Goal: Navigation & Orientation: Find specific page/section

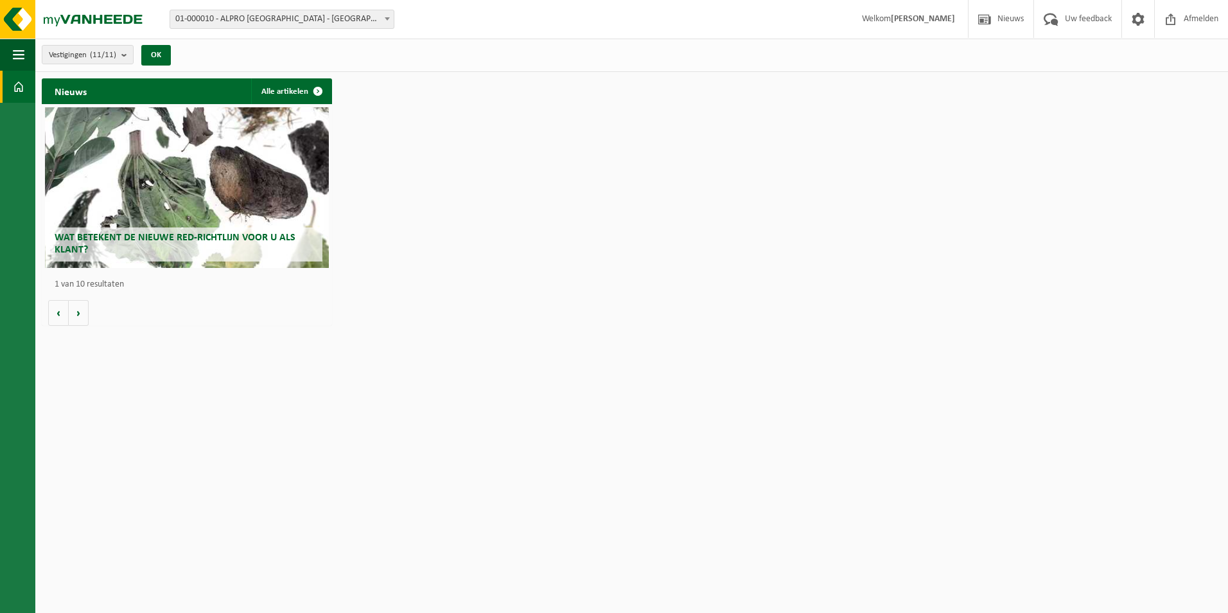
click at [143, 232] on span "Wat betekent de nieuwe RED-richtlijn voor u als klant?" at bounding box center [175, 243] width 241 height 22
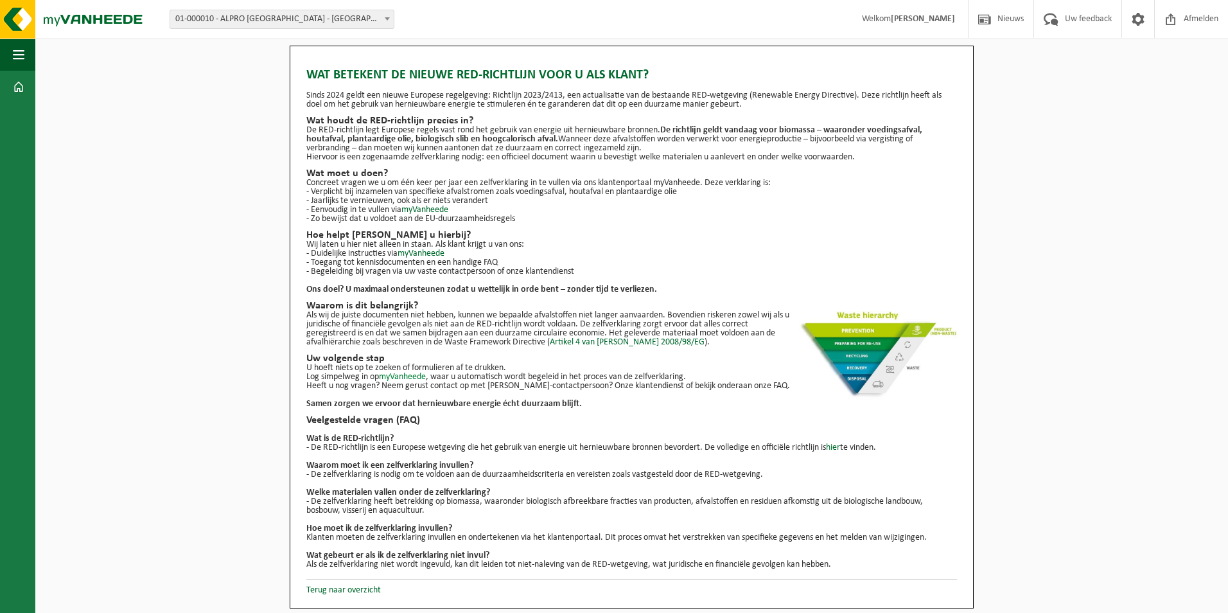
click at [415, 378] on link "myVanheede" at bounding box center [402, 377] width 47 height 10
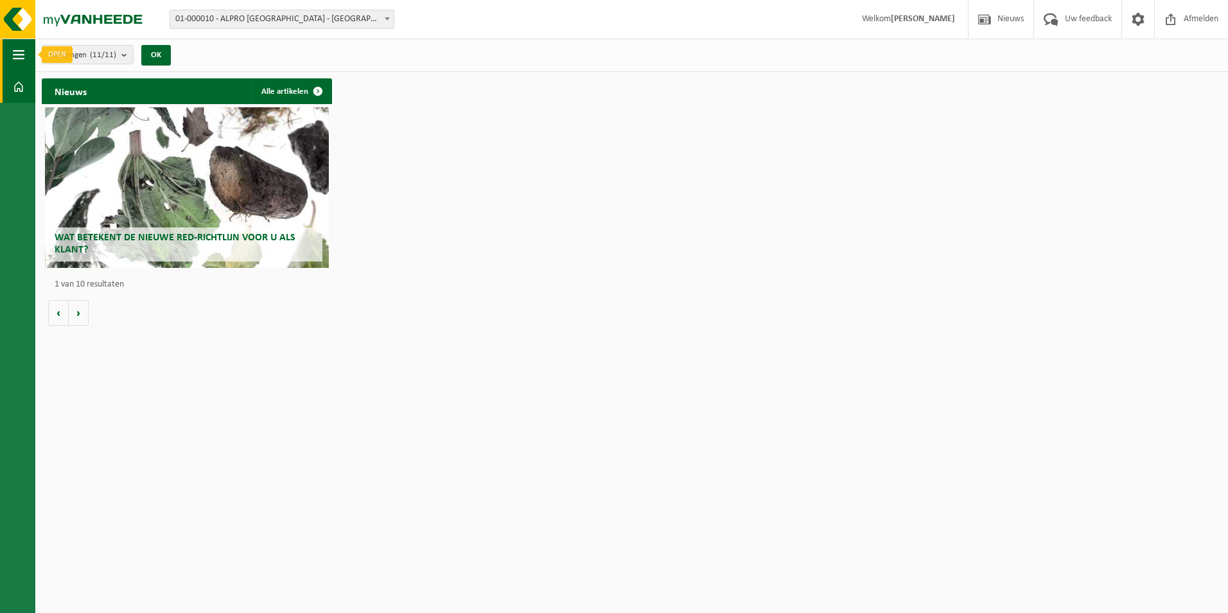
click at [19, 60] on span "button" at bounding box center [19, 55] width 12 height 32
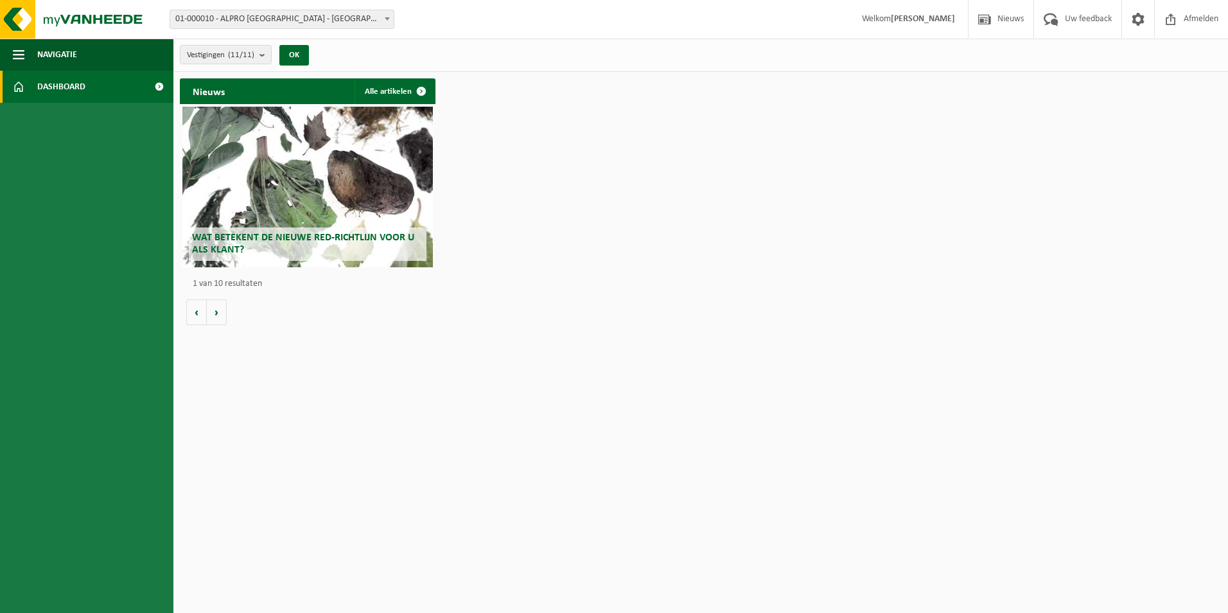
click at [46, 83] on span "Dashboard" at bounding box center [61, 87] width 48 height 32
click at [158, 87] on span at bounding box center [158, 87] width 29 height 32
click at [89, 85] on link "Dashboard" at bounding box center [86, 87] width 173 height 32
click at [989, 21] on span at bounding box center [984, 19] width 19 height 38
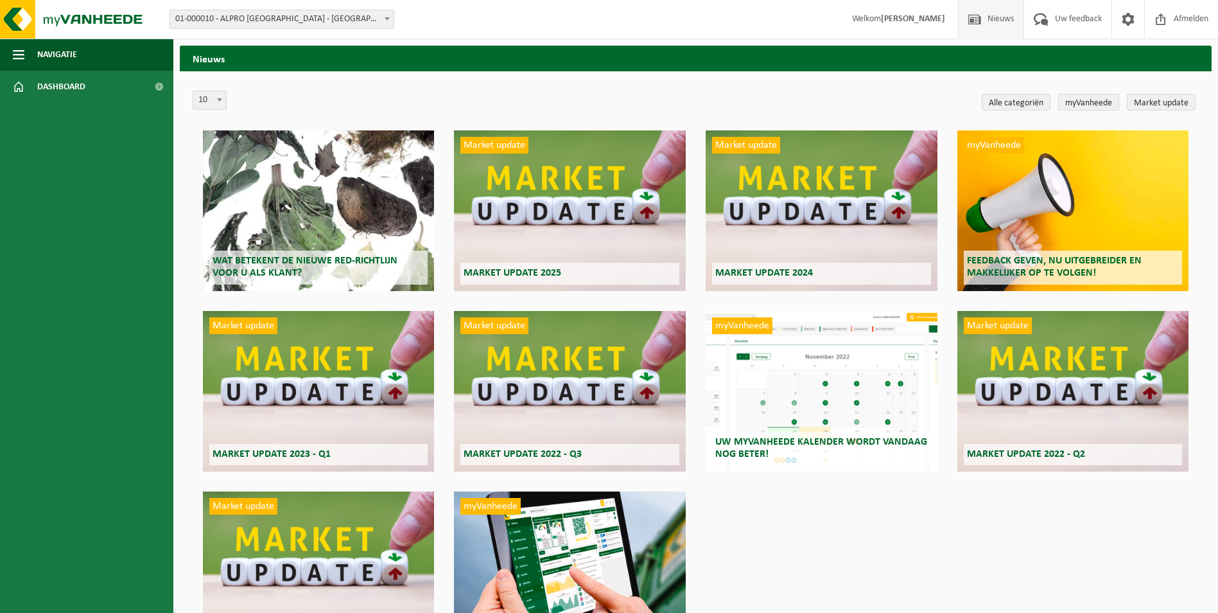
click at [1091, 107] on link "myVanheede" at bounding box center [1088, 102] width 61 height 17
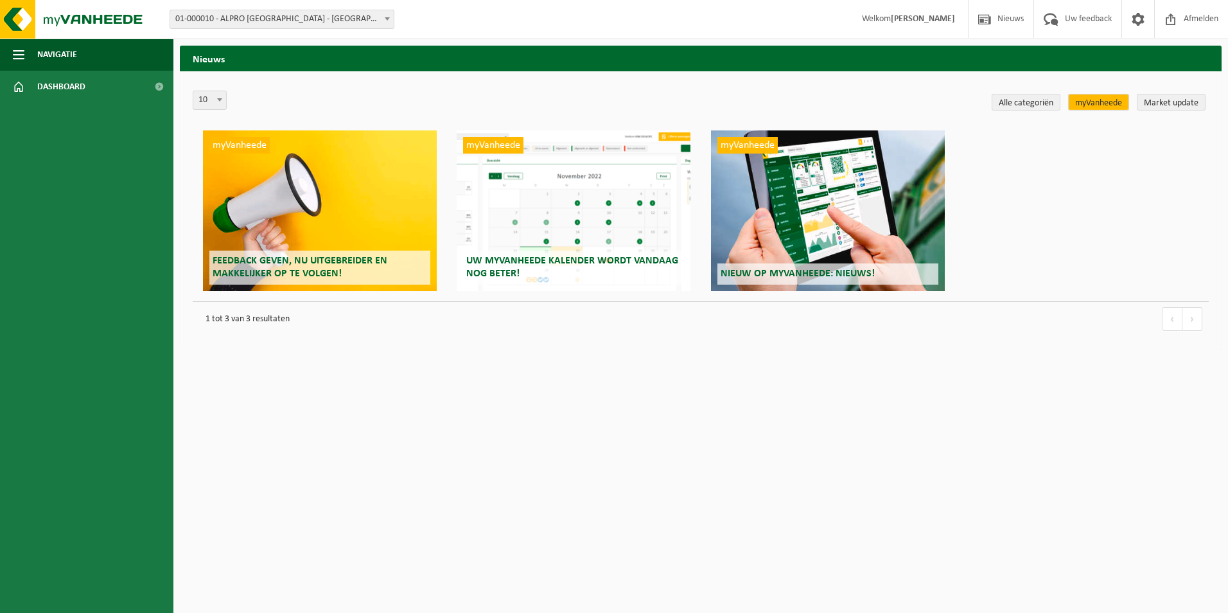
click at [1092, 107] on link "myVanheede" at bounding box center [1098, 102] width 61 height 17
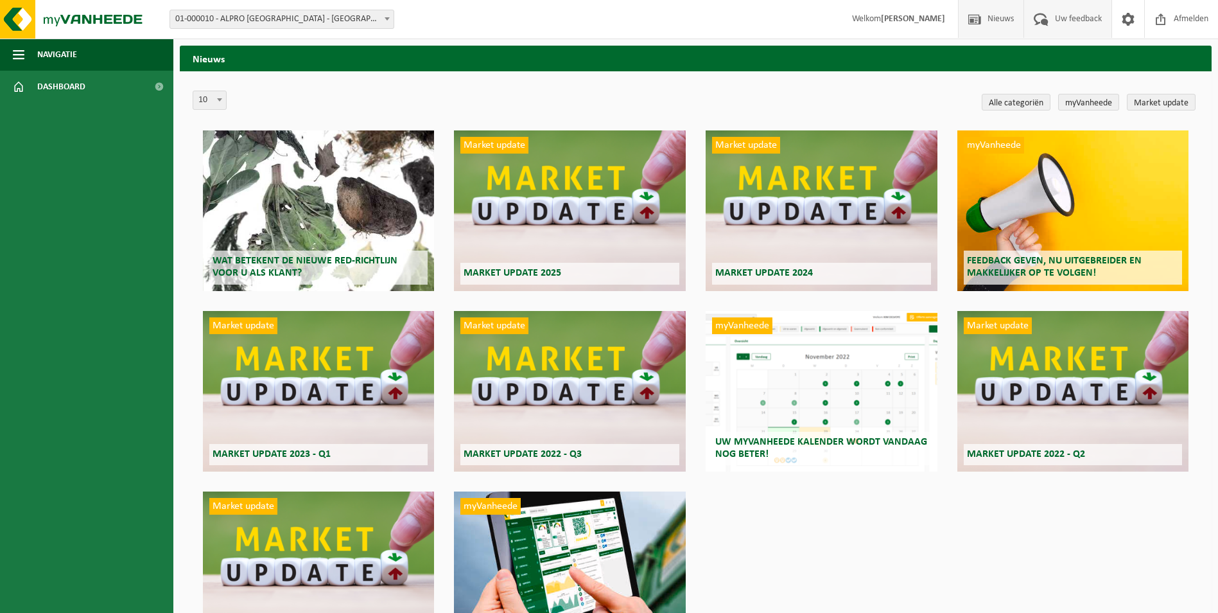
click at [1087, 24] on span "Uw feedback" at bounding box center [1078, 19] width 53 height 38
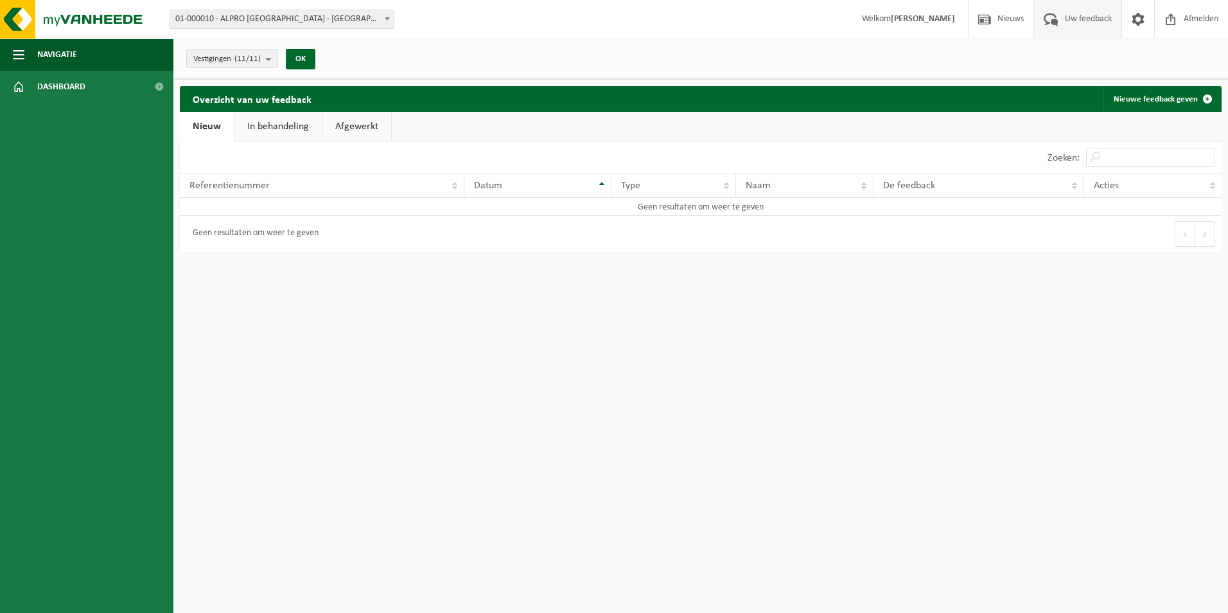
click at [277, 130] on link "In behandeling" at bounding box center [277, 127] width 87 height 30
click at [355, 120] on link "Afgewerkt" at bounding box center [358, 127] width 69 height 30
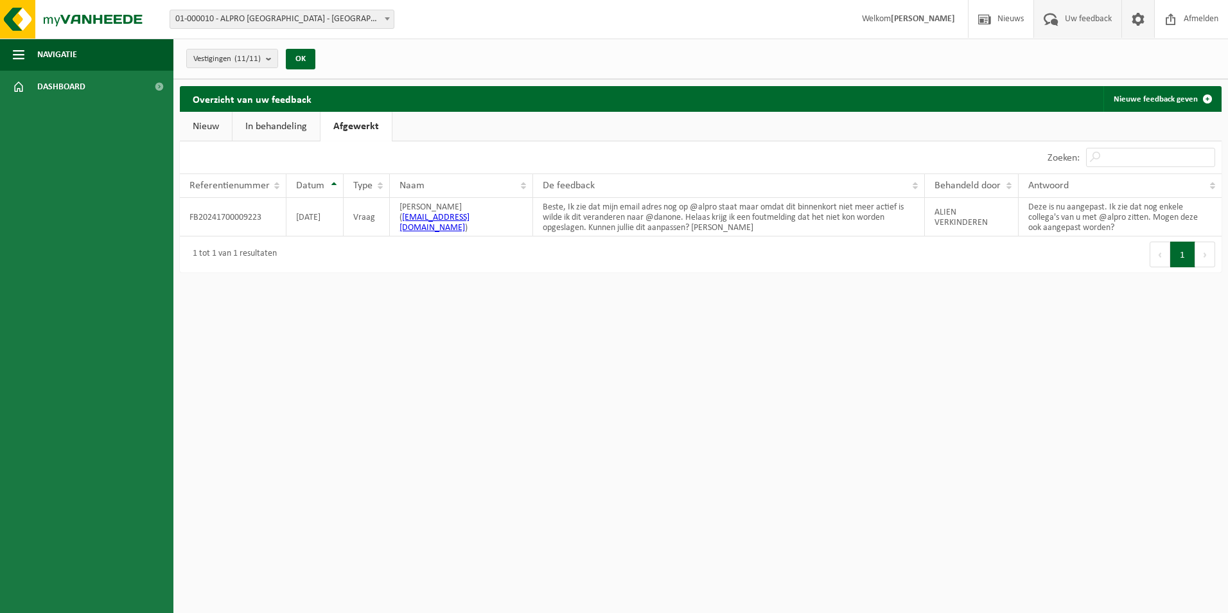
click at [1141, 22] on span at bounding box center [1137, 19] width 19 height 38
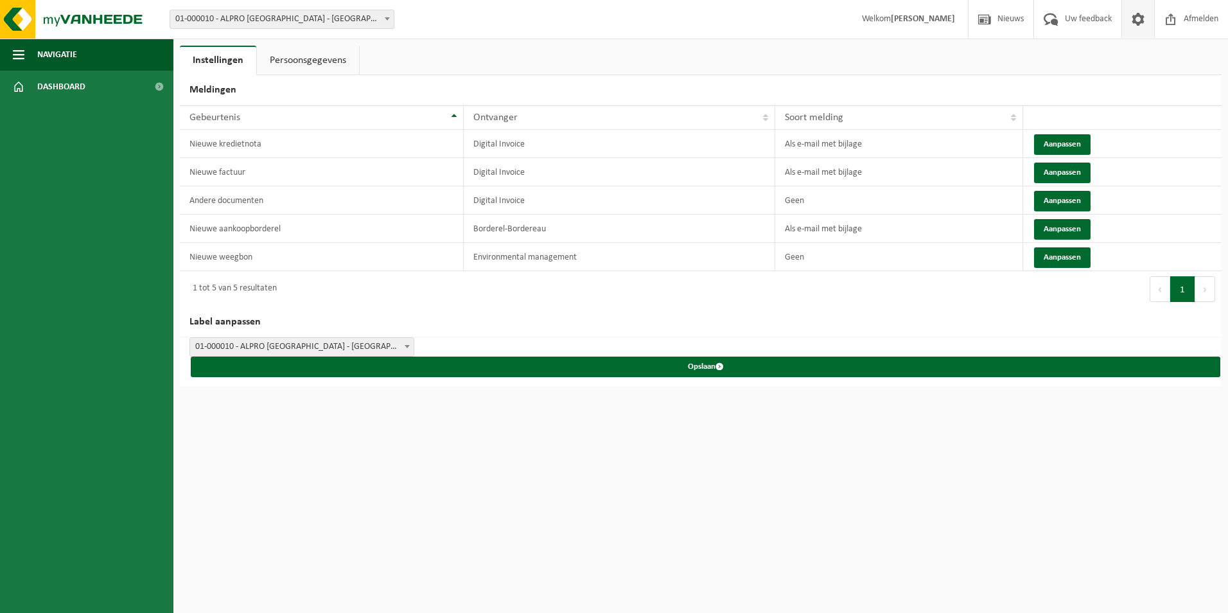
click at [319, 63] on link "Persoonsgegevens" at bounding box center [308, 61] width 102 height 30
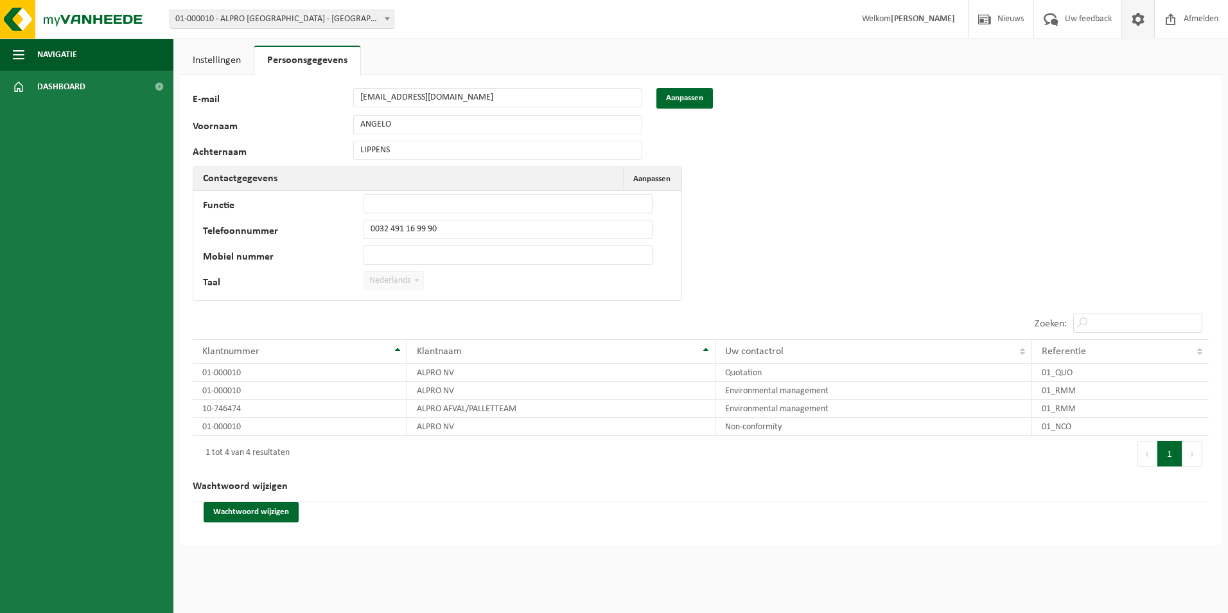
click at [236, 63] on link "Instellingen" at bounding box center [217, 61] width 74 height 30
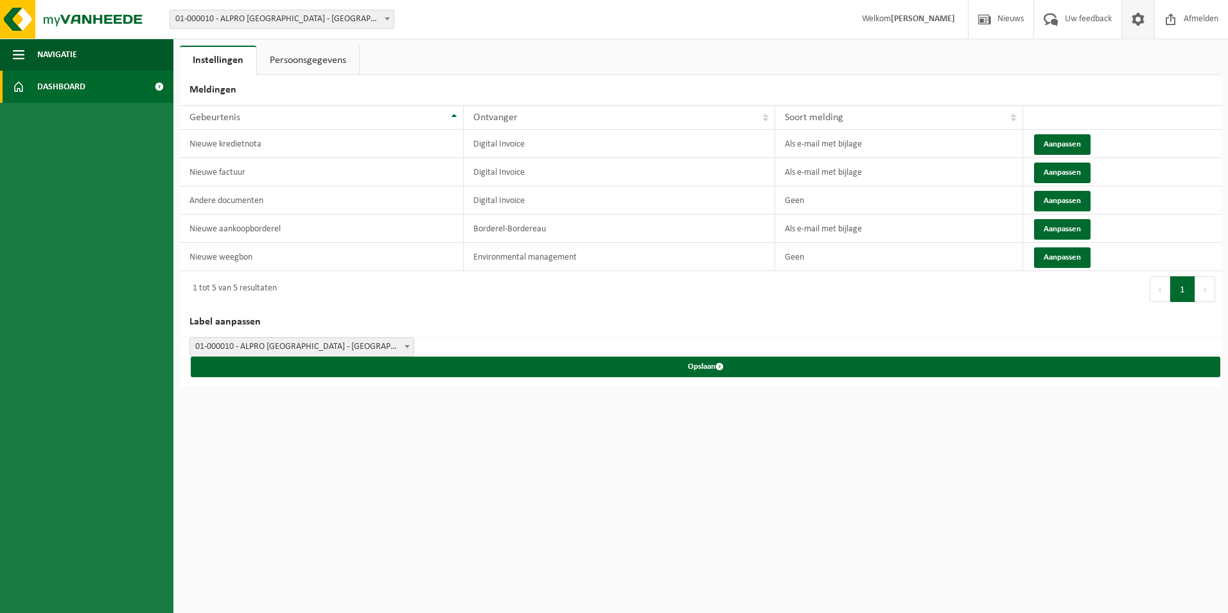
click at [71, 90] on span "Dashboard" at bounding box center [61, 87] width 48 height 32
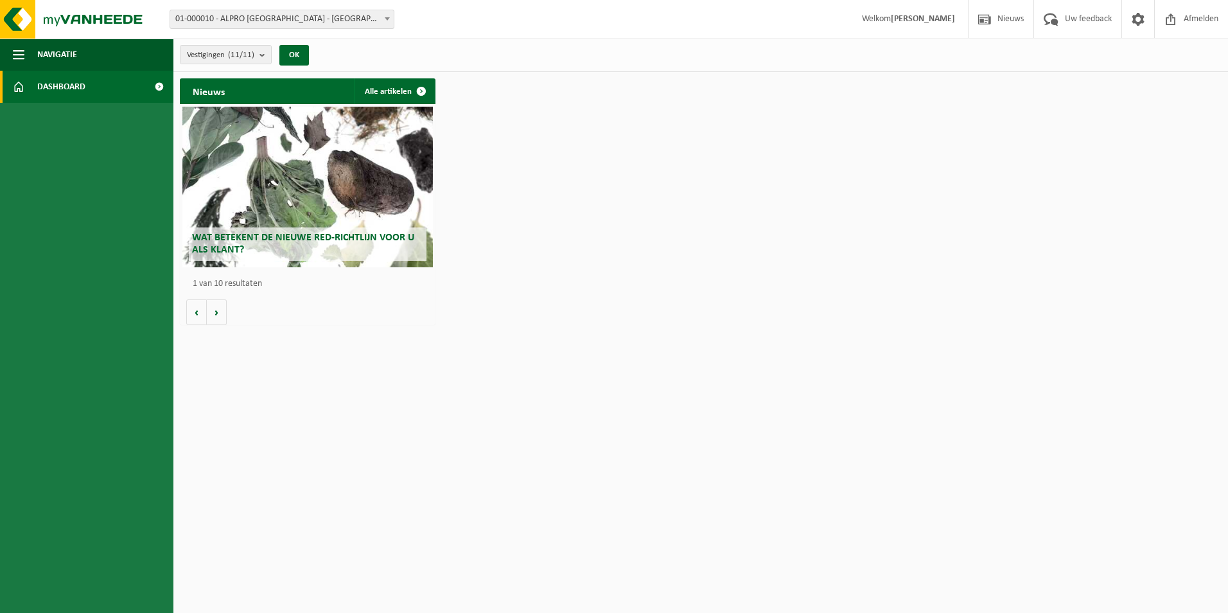
click at [153, 89] on span at bounding box center [158, 87] width 29 height 32
click at [89, 89] on link "Dashboard" at bounding box center [86, 87] width 173 height 32
click at [288, 238] on span "Wat betekent de nieuwe RED-richtlijn voor u als klant?" at bounding box center [303, 243] width 222 height 22
